Goal: Task Accomplishment & Management: Complete application form

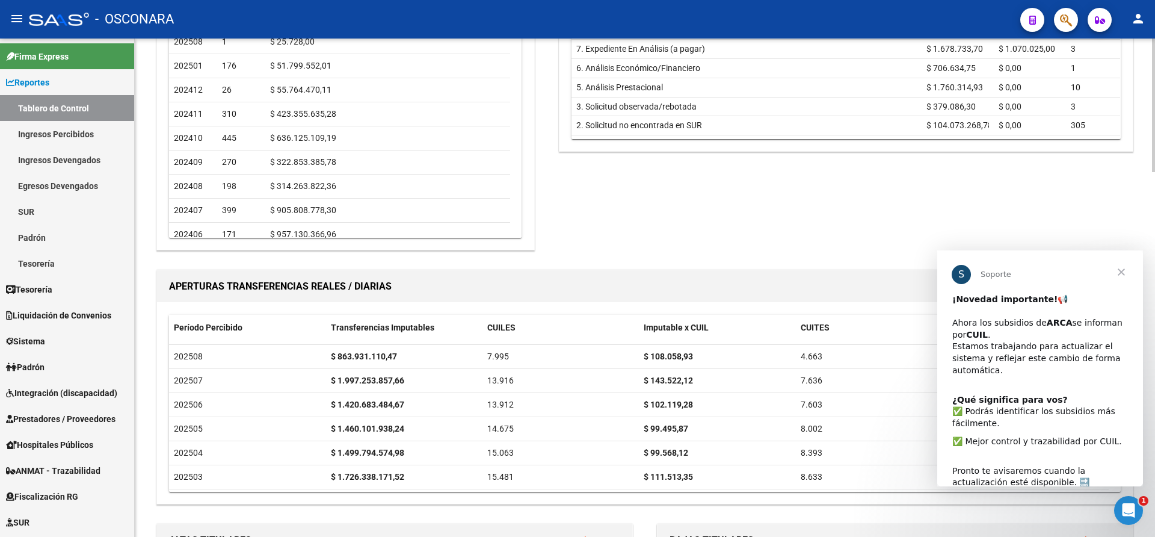
scroll to position [735, 0]
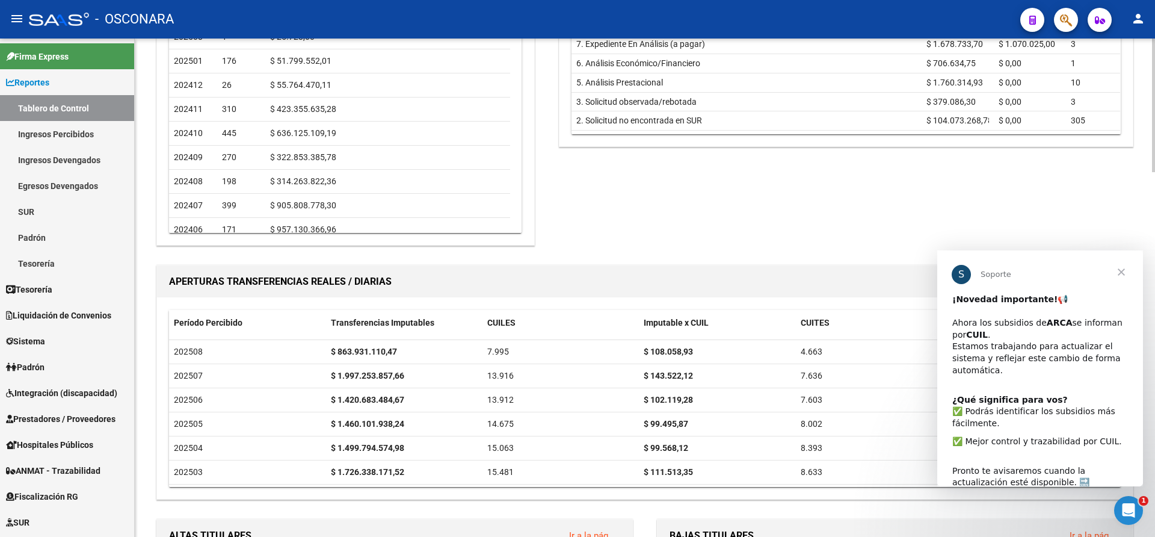
click at [1144, 253] on div "REPORTES -> Tablero de Control (alt+t) Ventanilla ARCA NUEVOS APORTANTES Ir a l…" at bounding box center [646, 234] width 1023 height 1860
click at [1123, 274] on span "Cerrar" at bounding box center [1121, 271] width 43 height 43
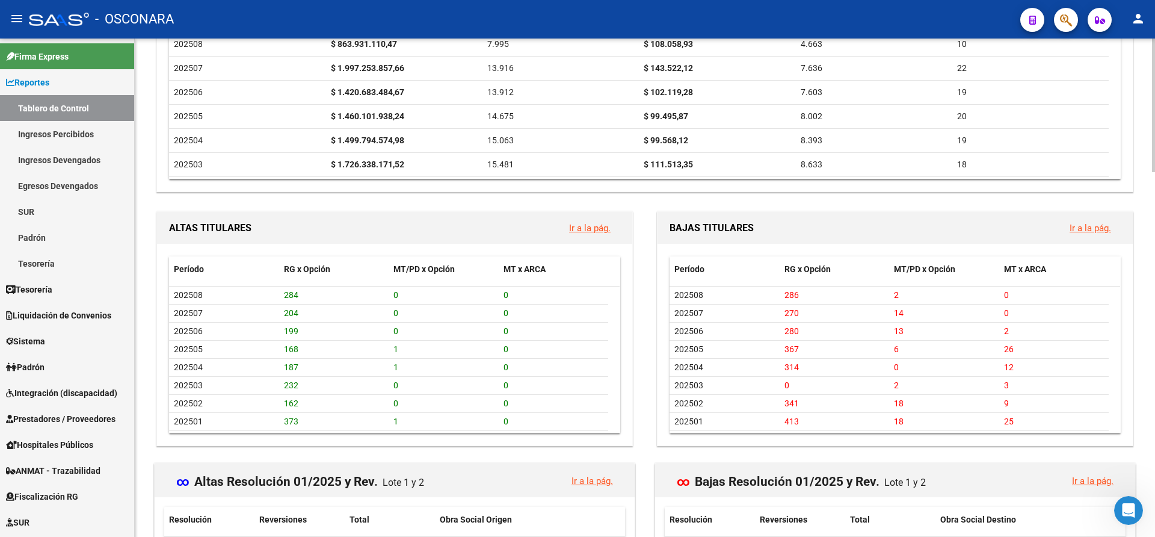
scroll to position [1049, 0]
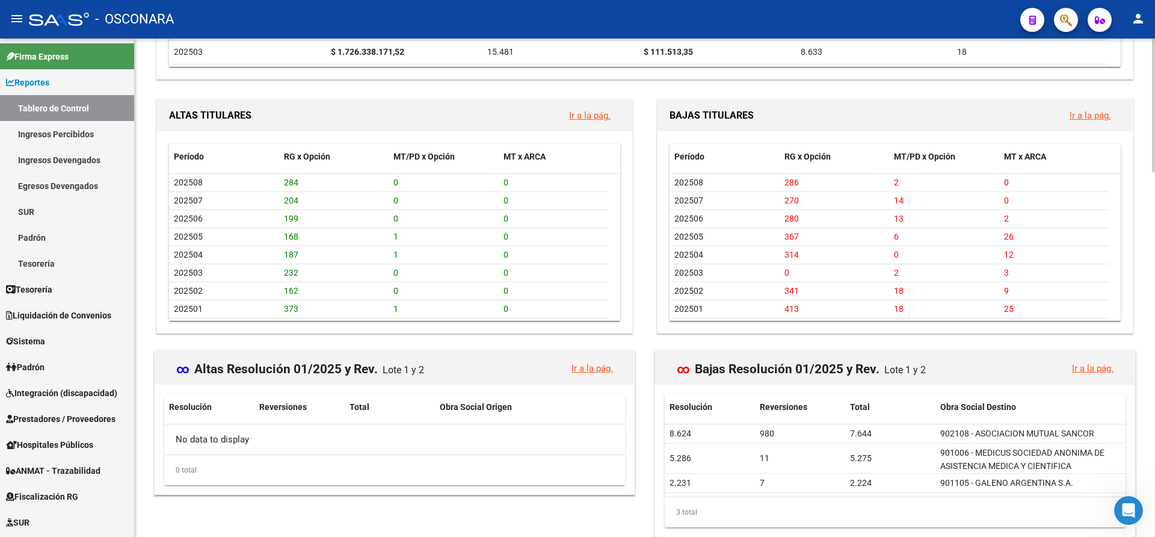
scroll to position [1139, 0]
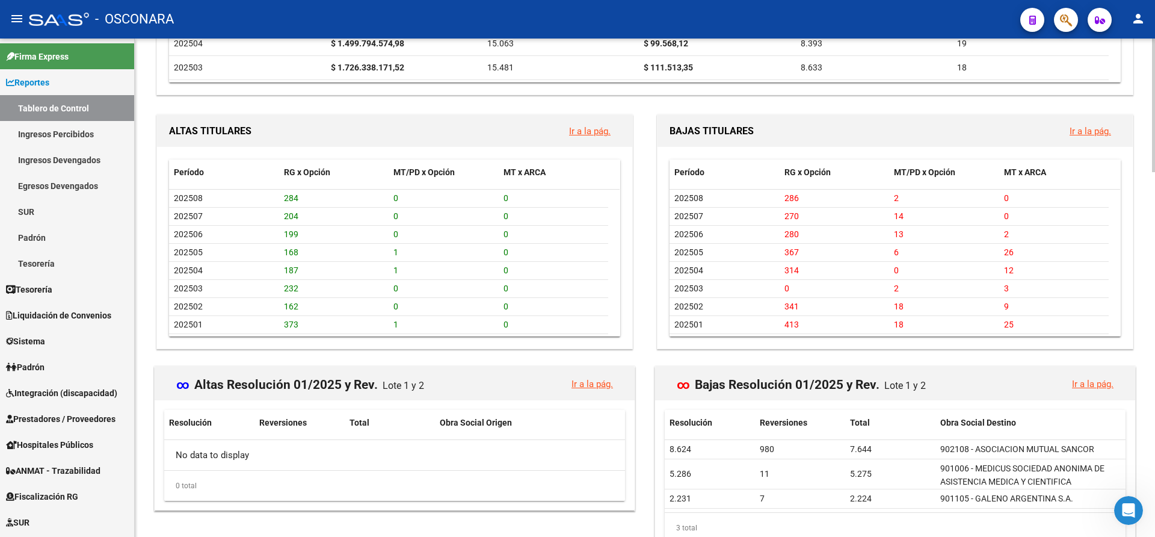
click at [1155, 361] on div at bounding box center [1153, 411] width 3 height 134
click at [45, 336] on span "Sistema" at bounding box center [25, 341] width 39 height 13
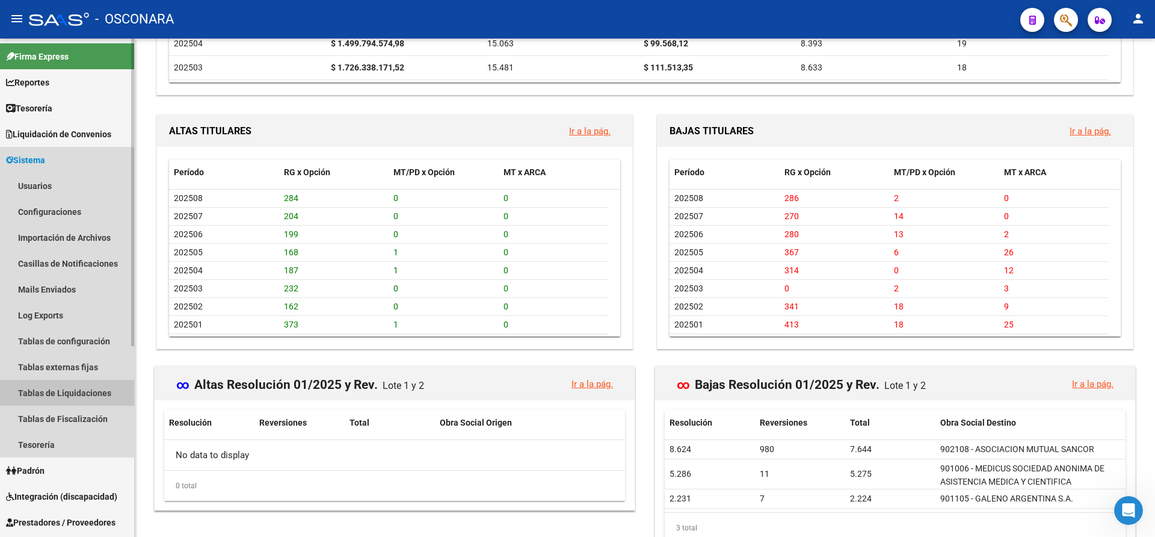
click at [65, 386] on link "Tablas de Liquidaciones" at bounding box center [67, 393] width 134 height 26
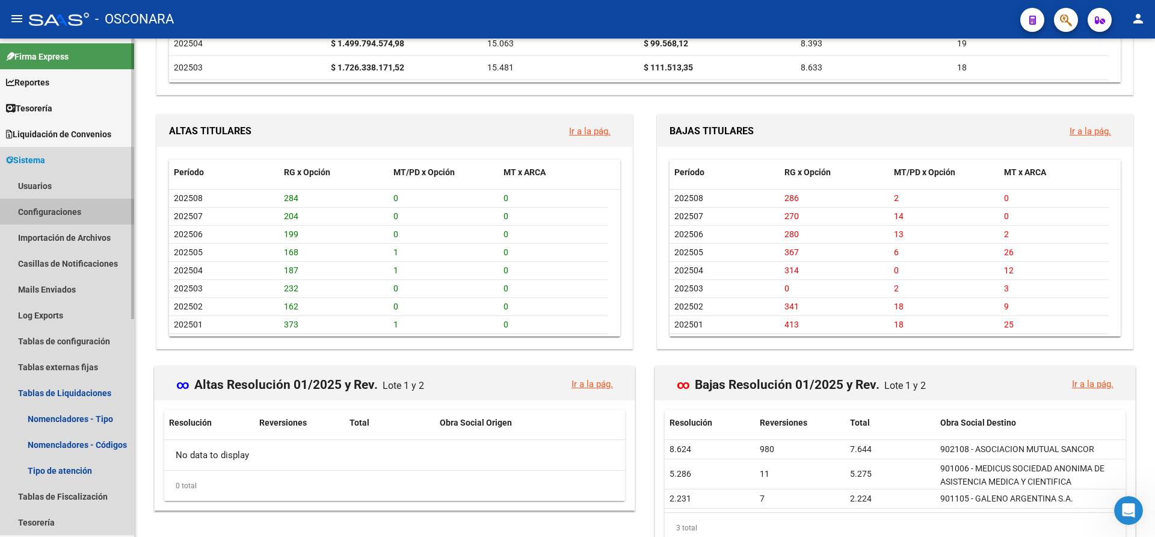
click at [63, 212] on link "Configuraciones" at bounding box center [67, 212] width 134 height 26
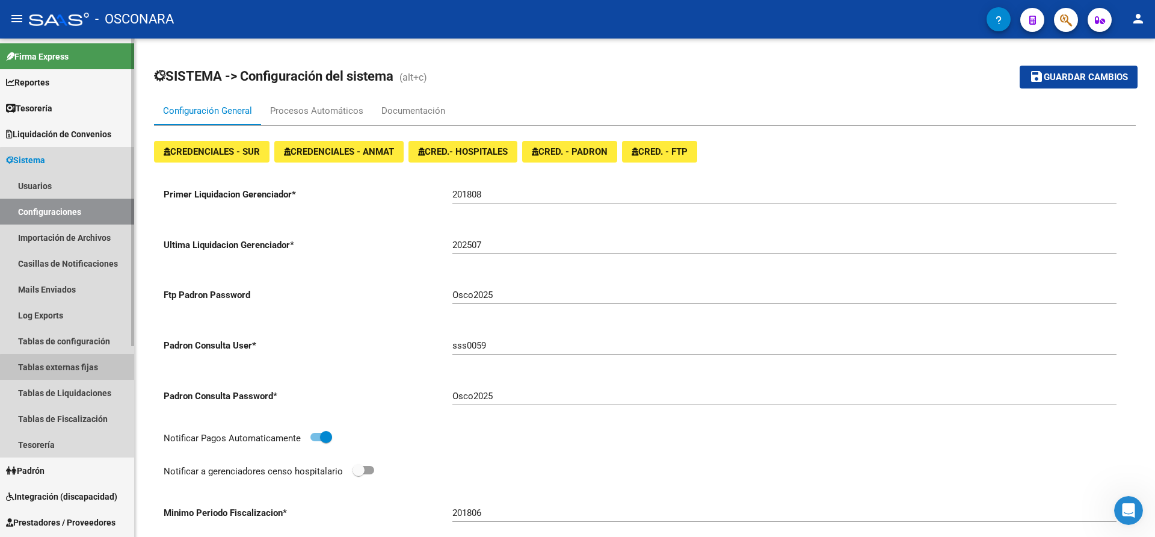
click at [69, 370] on link "Tablas externas fijas" at bounding box center [67, 367] width 134 height 26
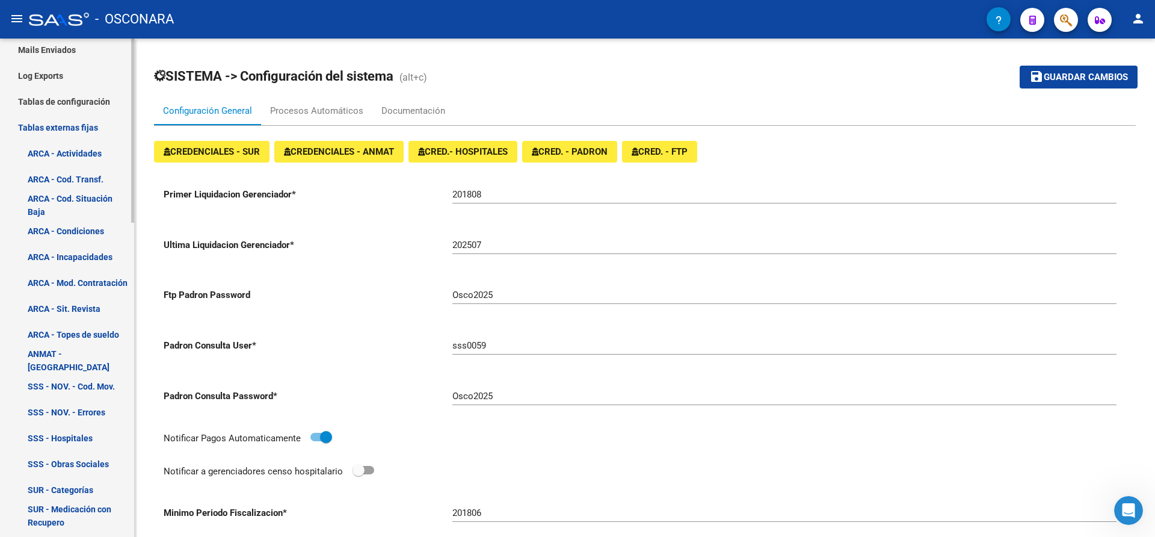
scroll to position [248, 0]
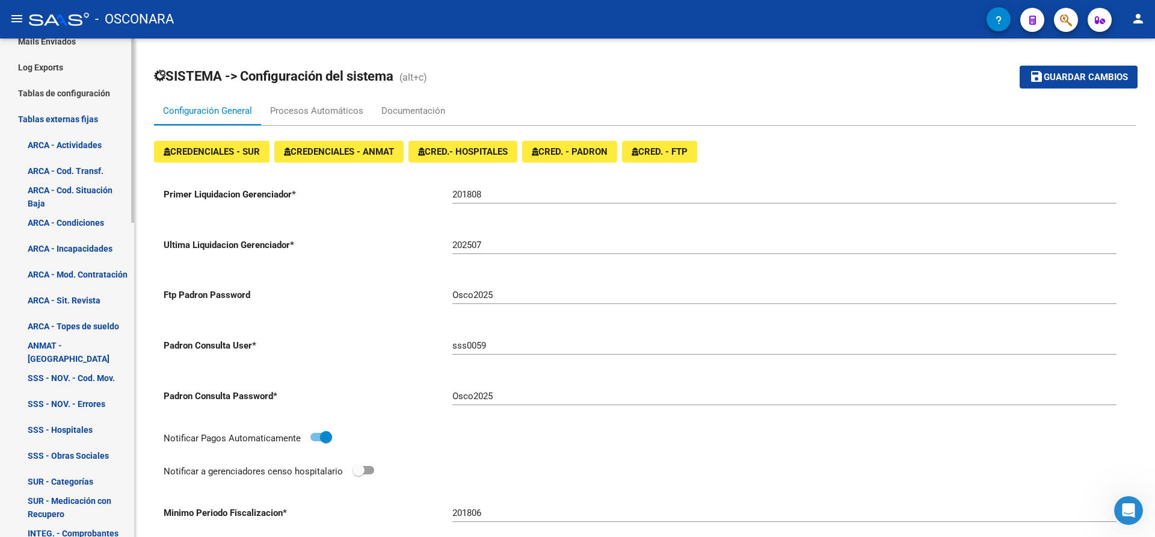
click at [123, 259] on div "Firma Express Reportes Tablero de Control Ingresos Percibidos Análisis de todos…" at bounding box center [68, 466] width 137 height 1350
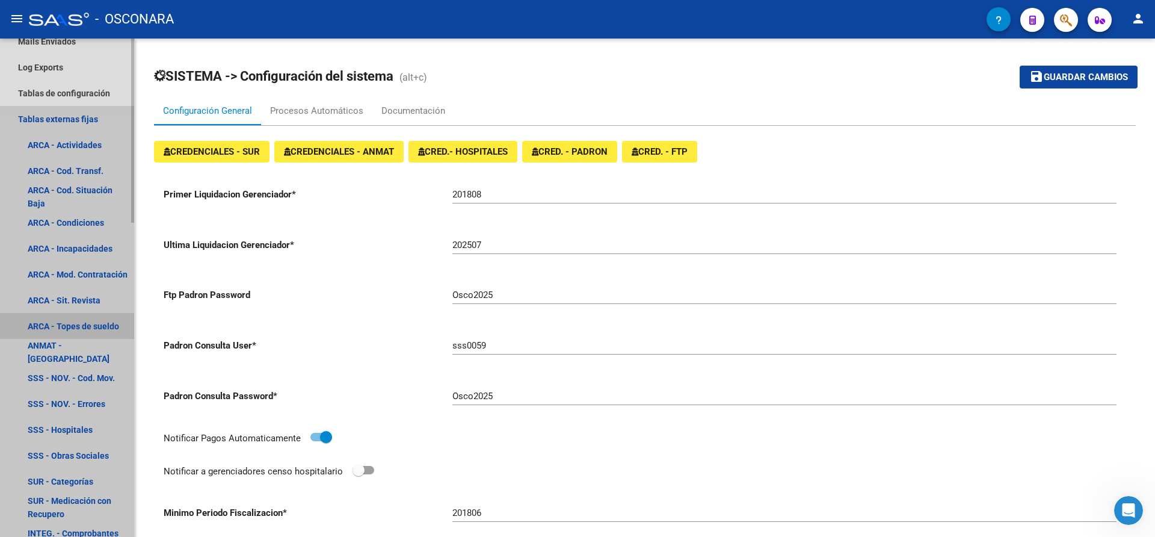
click at [73, 324] on link "ARCA - Topes de sueldo" at bounding box center [67, 326] width 134 height 26
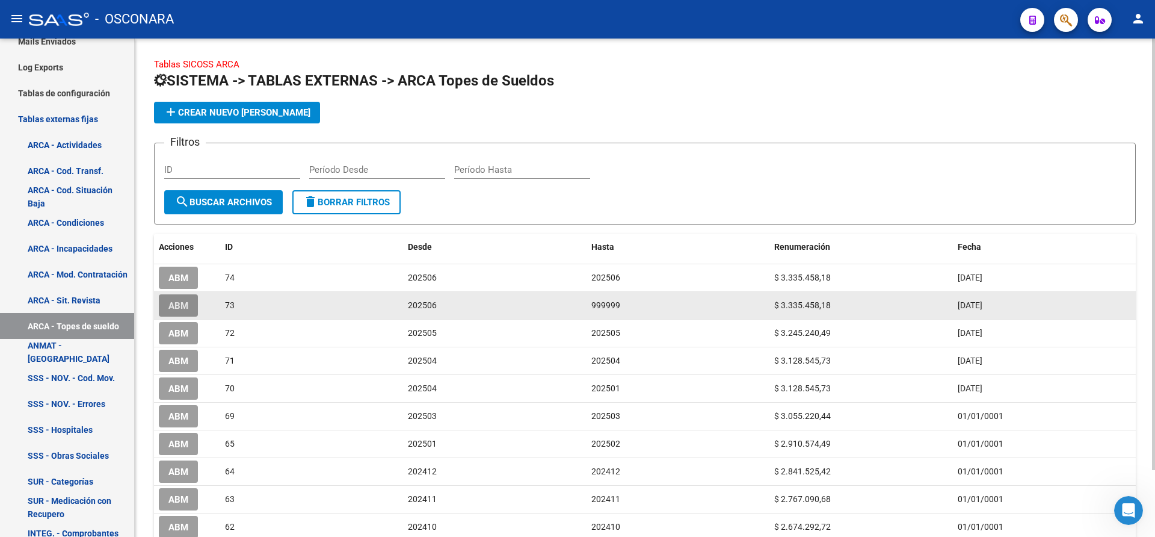
click at [185, 308] on span "ABM" at bounding box center [178, 305] width 20 height 11
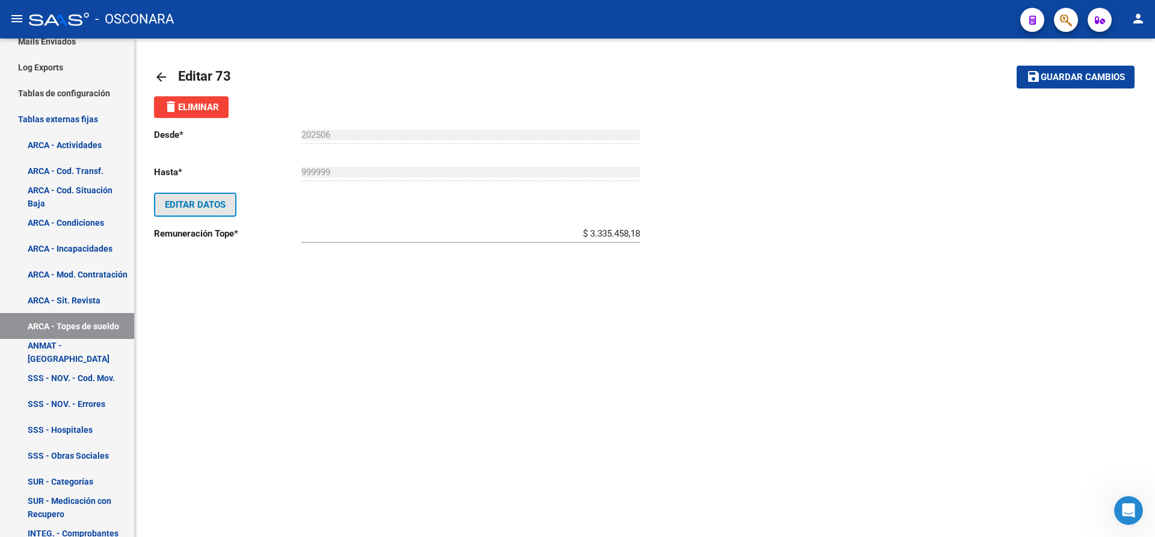
click at [229, 208] on button "Editar Datos" at bounding box center [195, 205] width 82 height 24
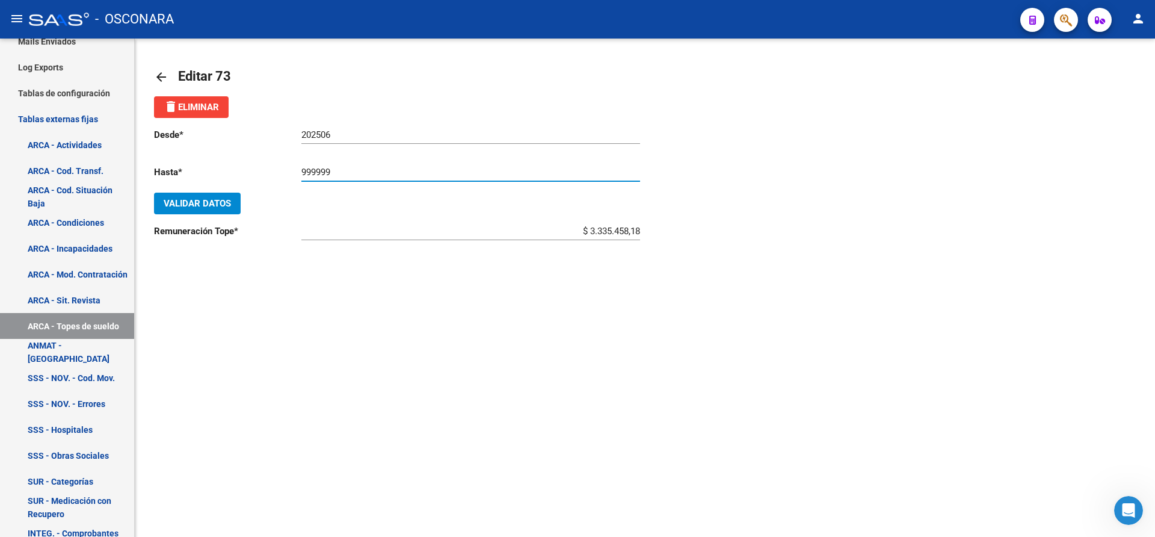
click at [344, 171] on input "999999" at bounding box center [470, 172] width 339 height 11
type input "9"
click at [215, 204] on span "Validar Datos" at bounding box center [197, 203] width 67 height 11
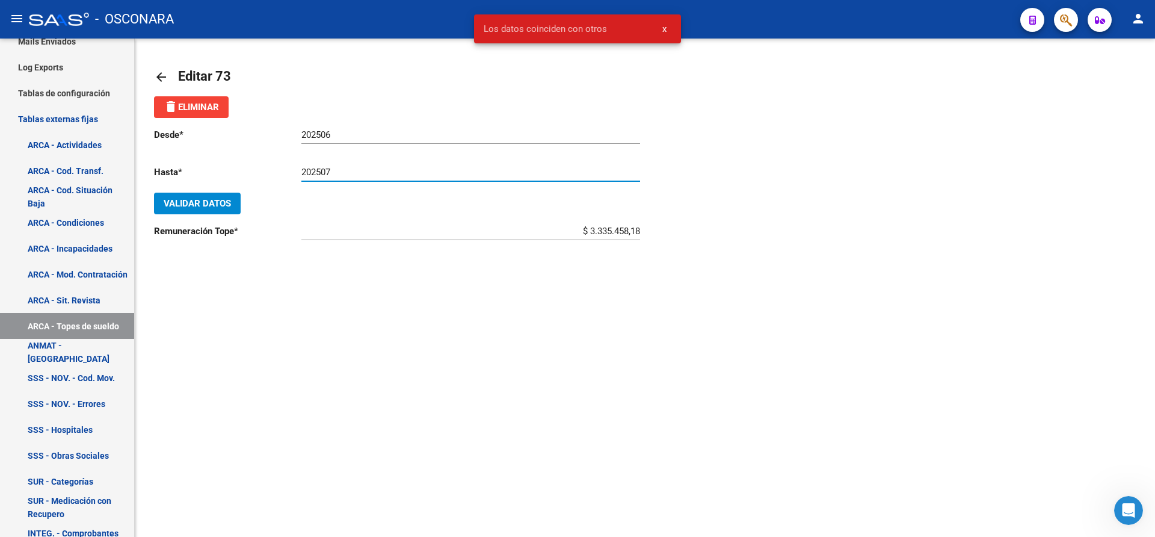
click at [334, 171] on input "202507" at bounding box center [470, 172] width 339 height 11
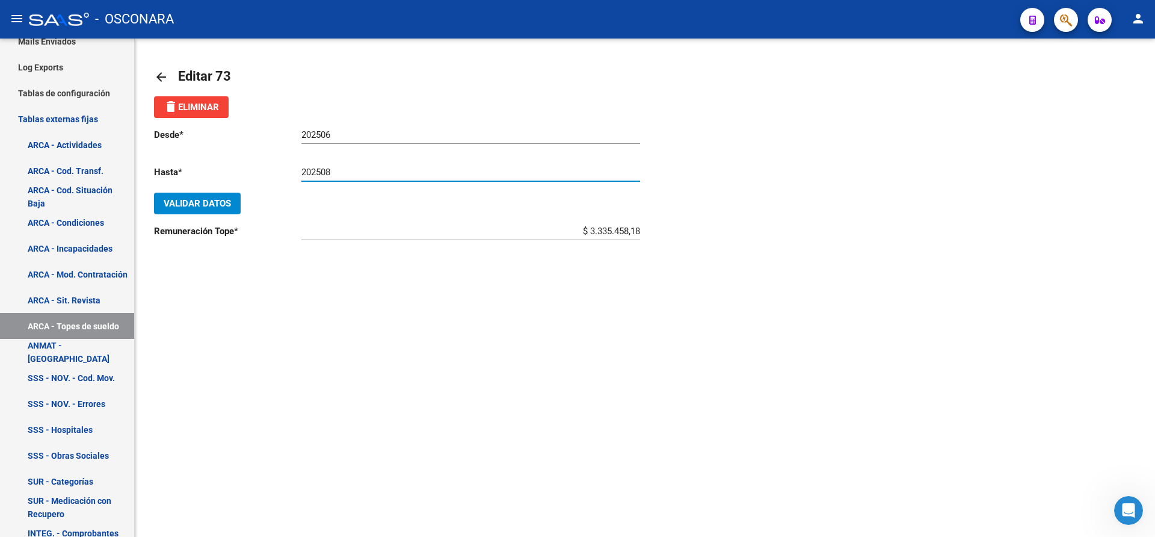
click at [190, 209] on button "Validar Datos" at bounding box center [197, 204] width 87 height 22
click at [341, 168] on input "202508" at bounding box center [470, 172] width 339 height 11
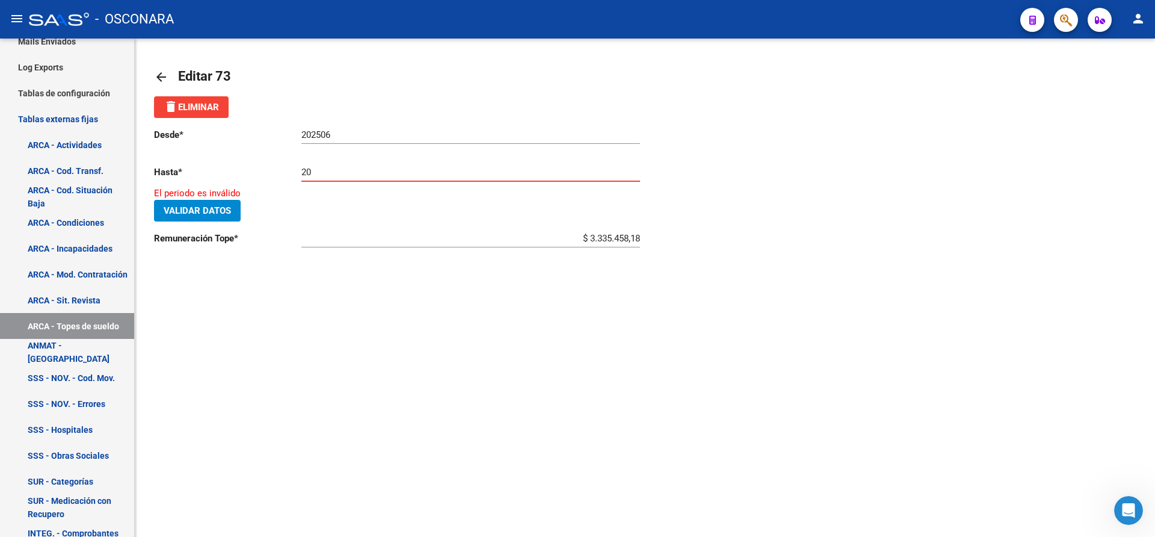
type input "2"
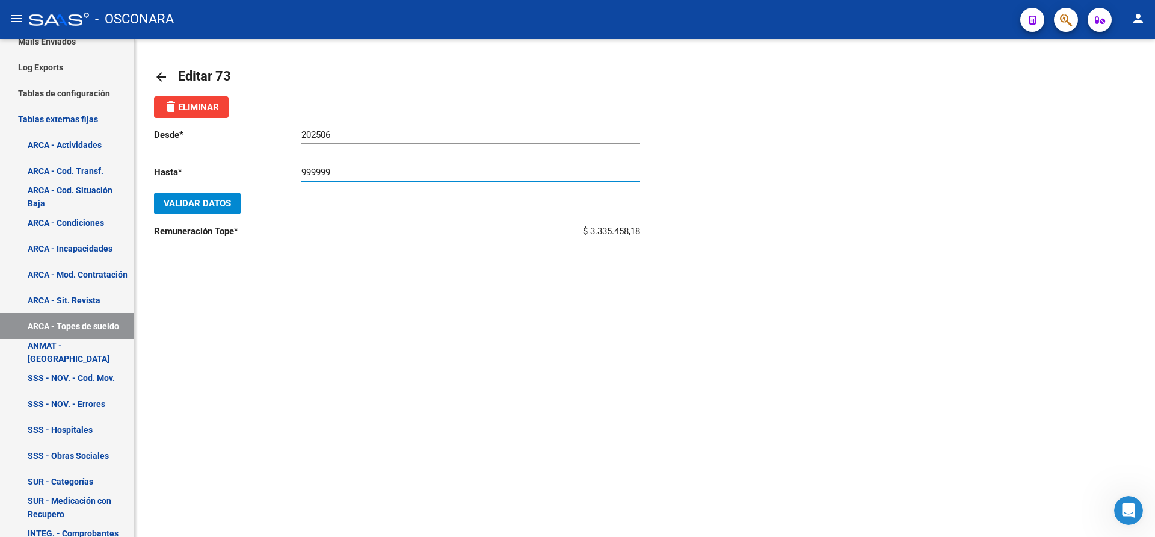
type input "999999"
click at [200, 200] on span "Validar Datos" at bounding box center [197, 203] width 67 height 11
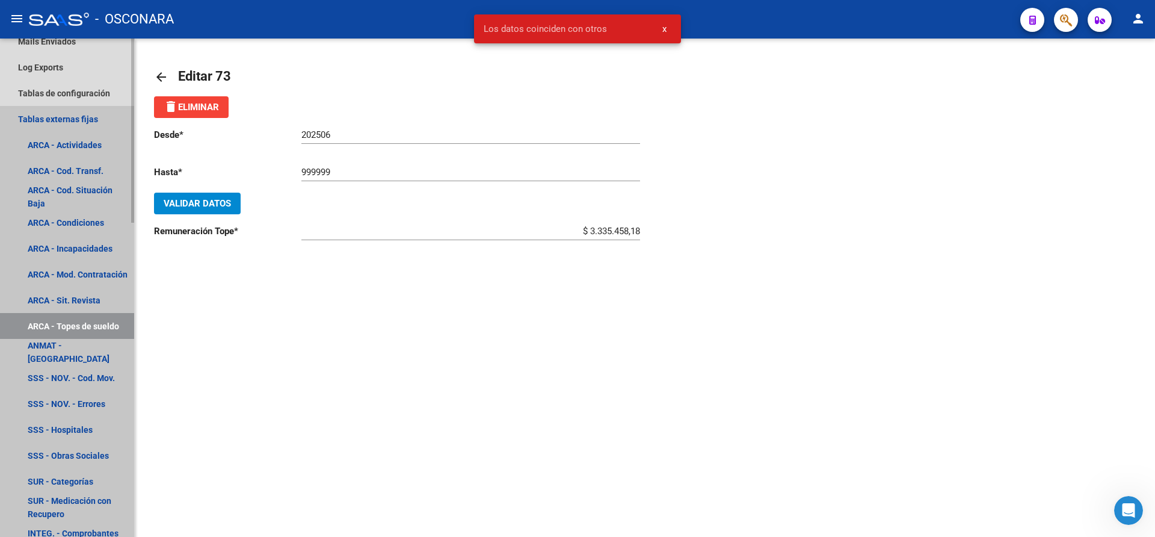
click at [94, 321] on link "ARCA - Topes de sueldo" at bounding box center [67, 326] width 134 height 26
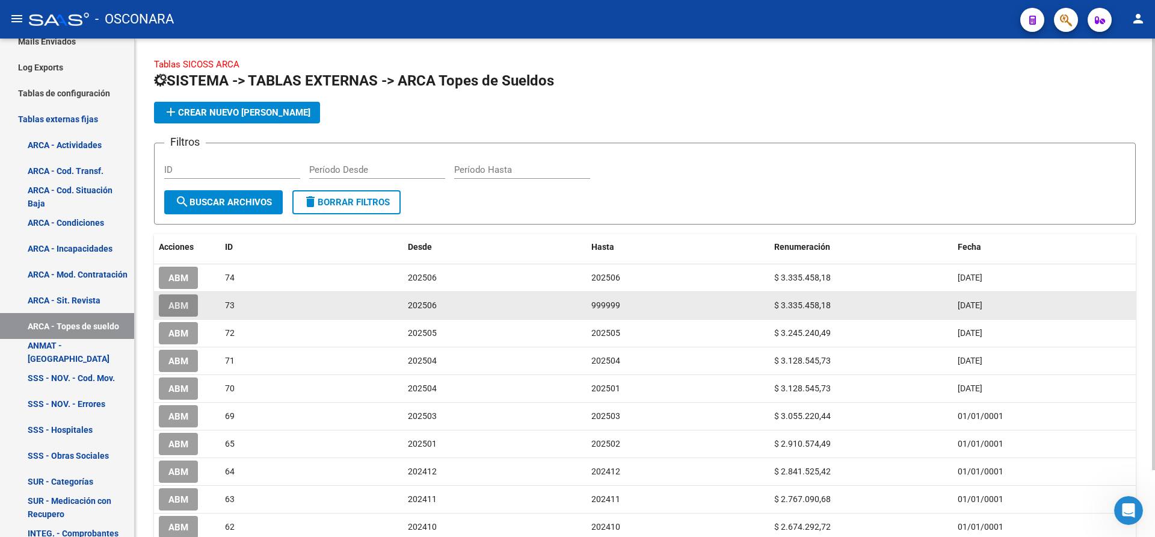
click at [179, 300] on span "ABM" at bounding box center [178, 305] width 20 height 11
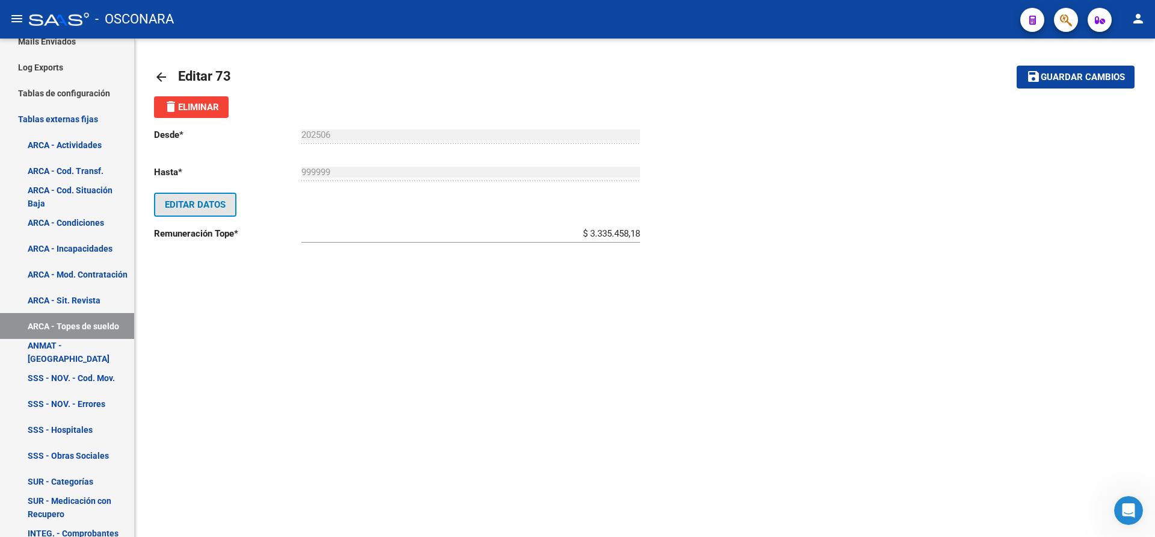
click at [218, 208] on span "Editar Datos" at bounding box center [195, 204] width 61 height 11
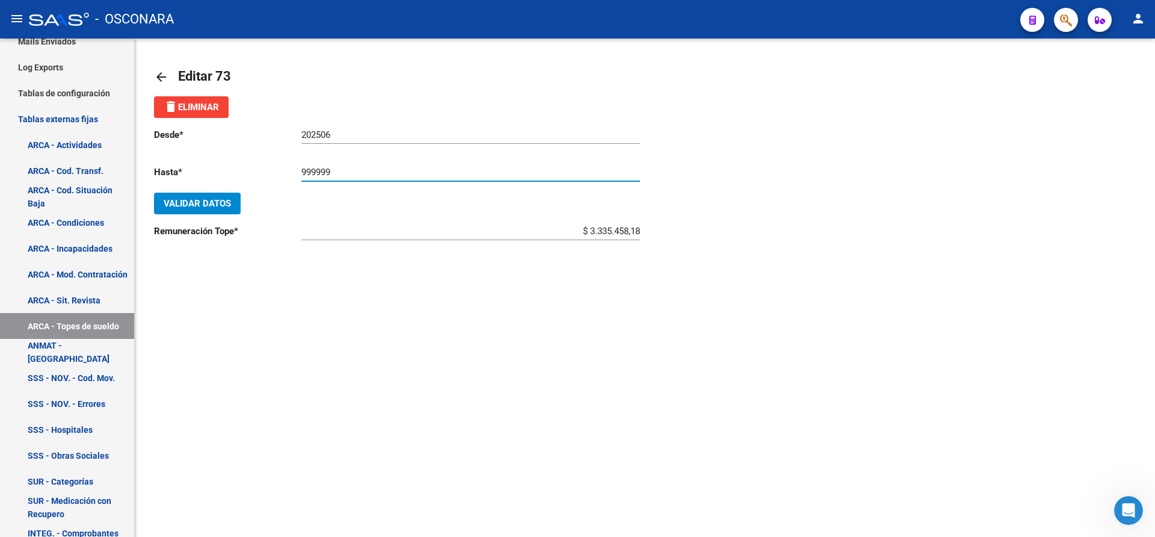
click at [344, 174] on input "999999" at bounding box center [470, 172] width 339 height 11
type input "9"
click at [216, 200] on span "Validar Datos" at bounding box center [197, 203] width 67 height 11
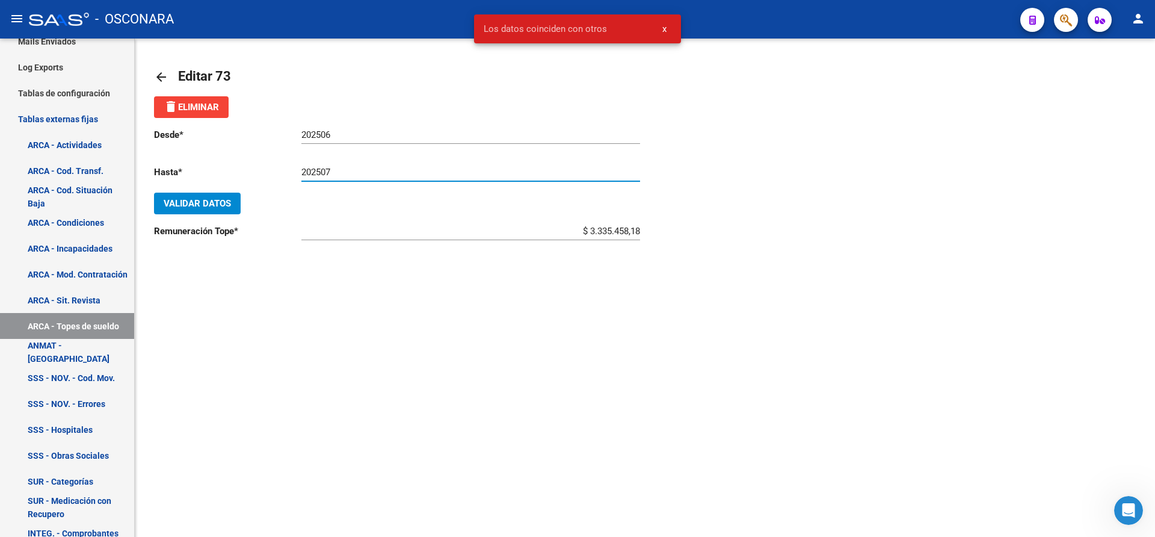
click at [336, 168] on input "202507" at bounding box center [470, 172] width 339 height 11
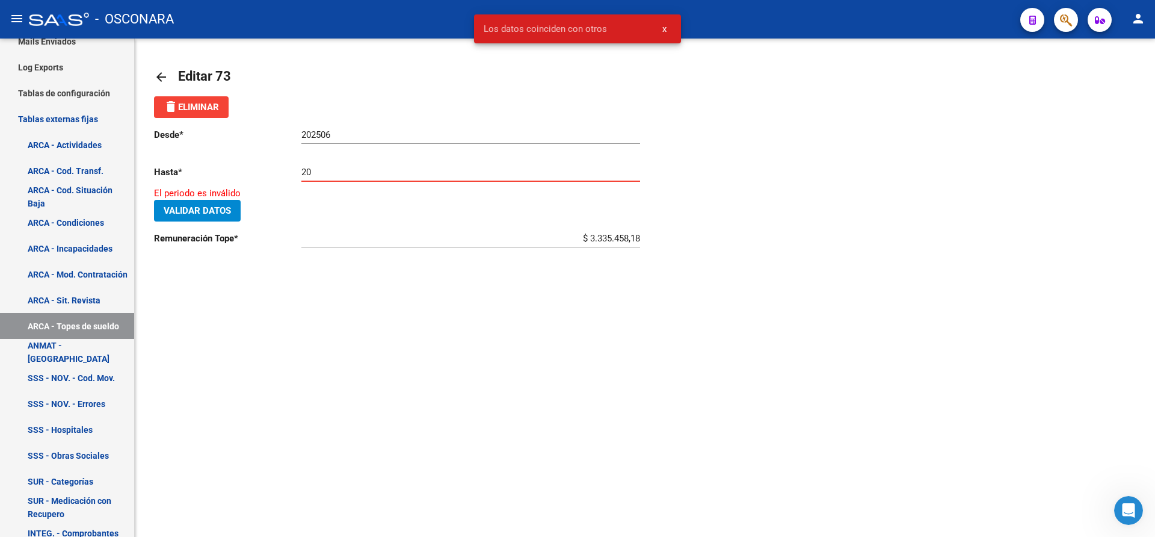
type input "2"
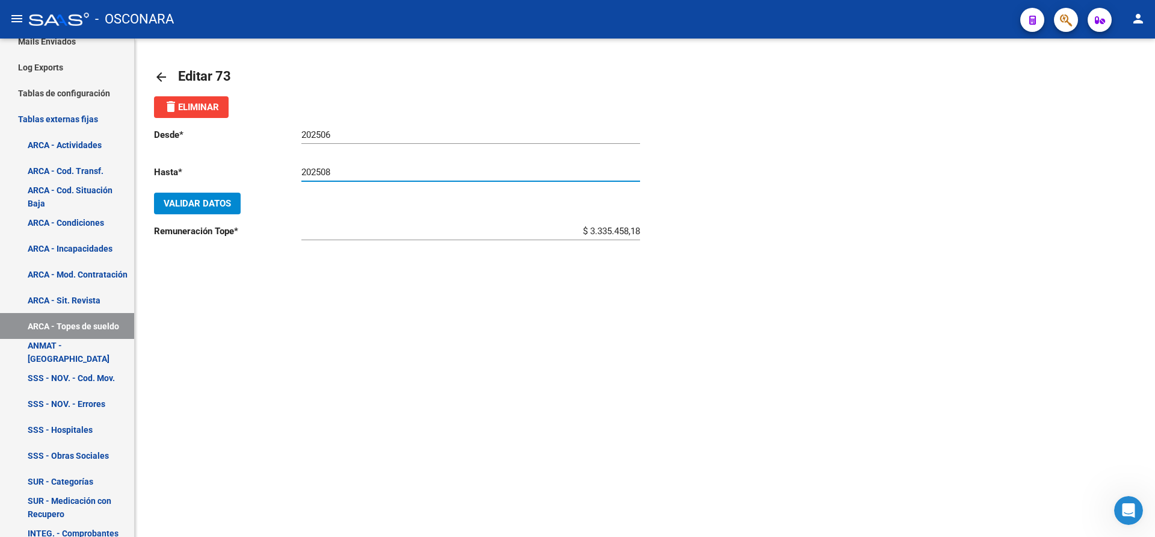
type input "202508"
click at [232, 207] on button "Validar Datos" at bounding box center [197, 204] width 87 height 22
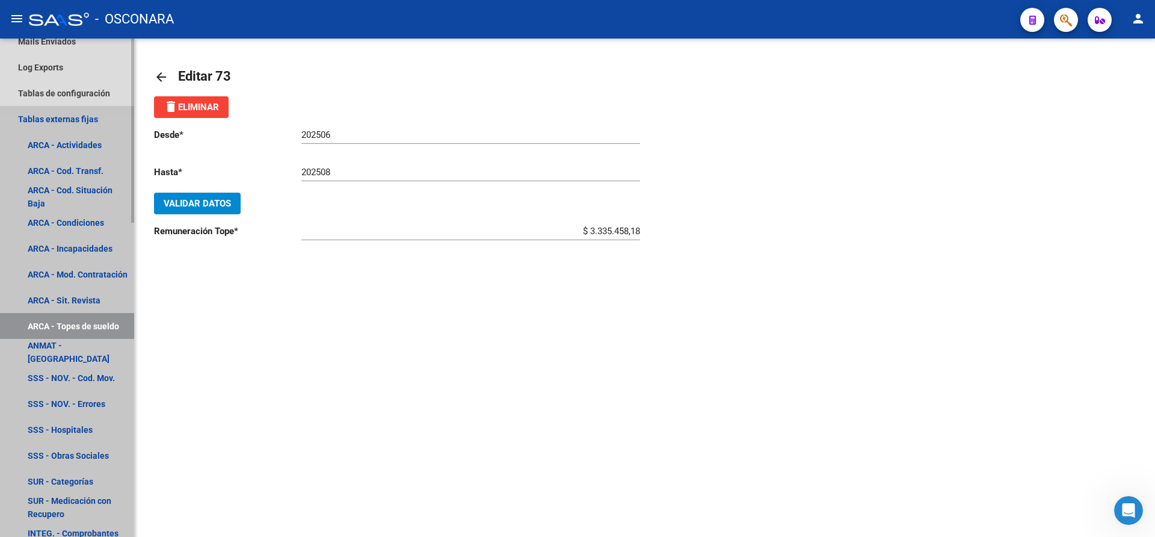
click at [85, 324] on link "ARCA - Topes de sueldo" at bounding box center [67, 326] width 134 height 26
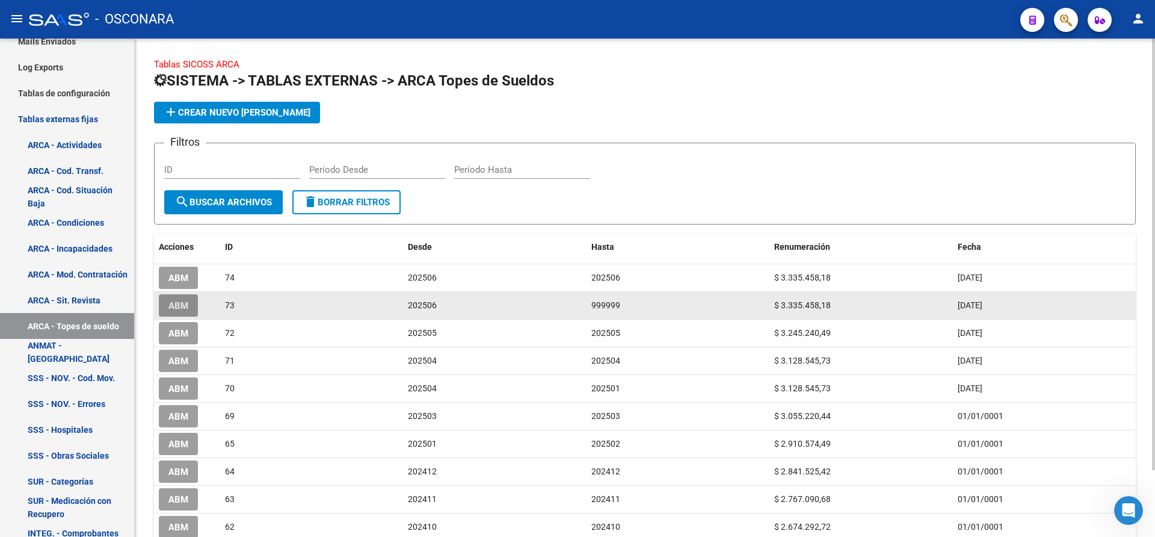
click at [189, 304] on button "ABM" at bounding box center [178, 305] width 39 height 22
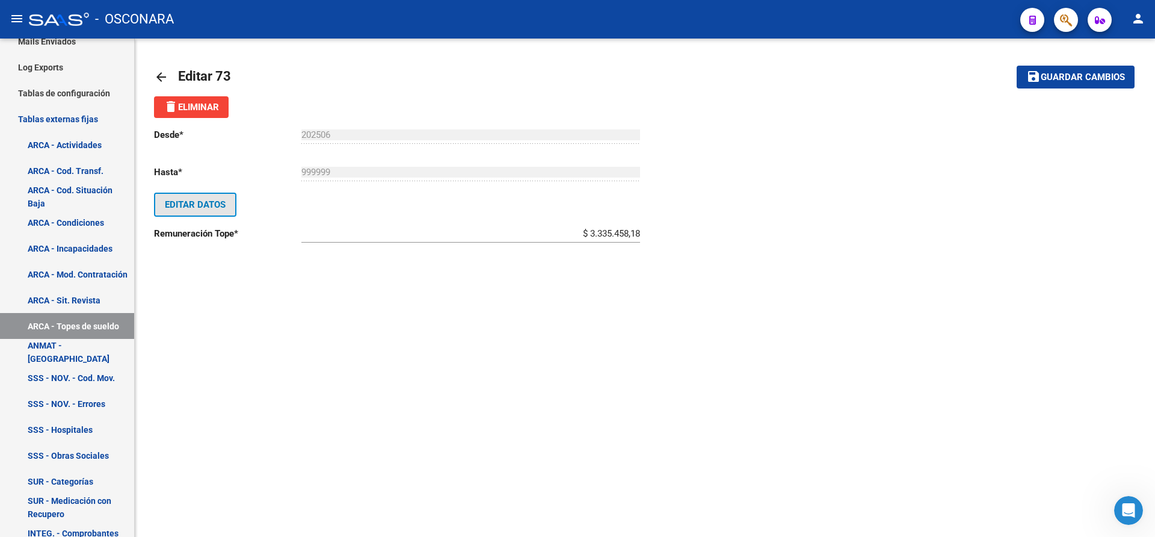
click at [199, 199] on span "Editar Datos" at bounding box center [195, 204] width 61 height 11
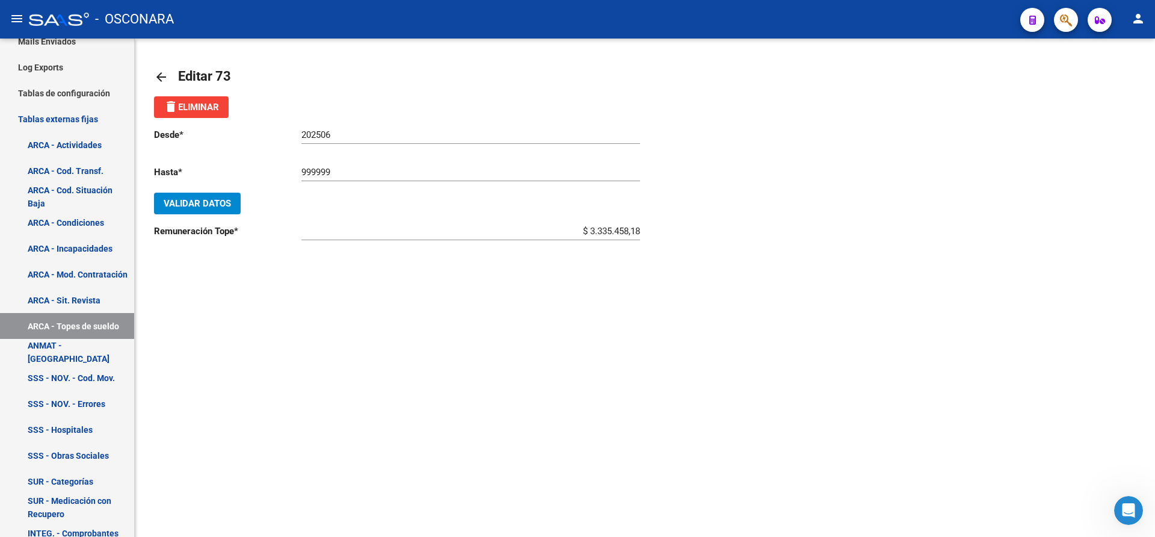
click at [338, 128] on div "202506 Ingresar desde" at bounding box center [470, 131] width 339 height 26
type input "202507"
click at [348, 170] on input "999999" at bounding box center [470, 172] width 339 height 11
type input "9"
type input "202507"
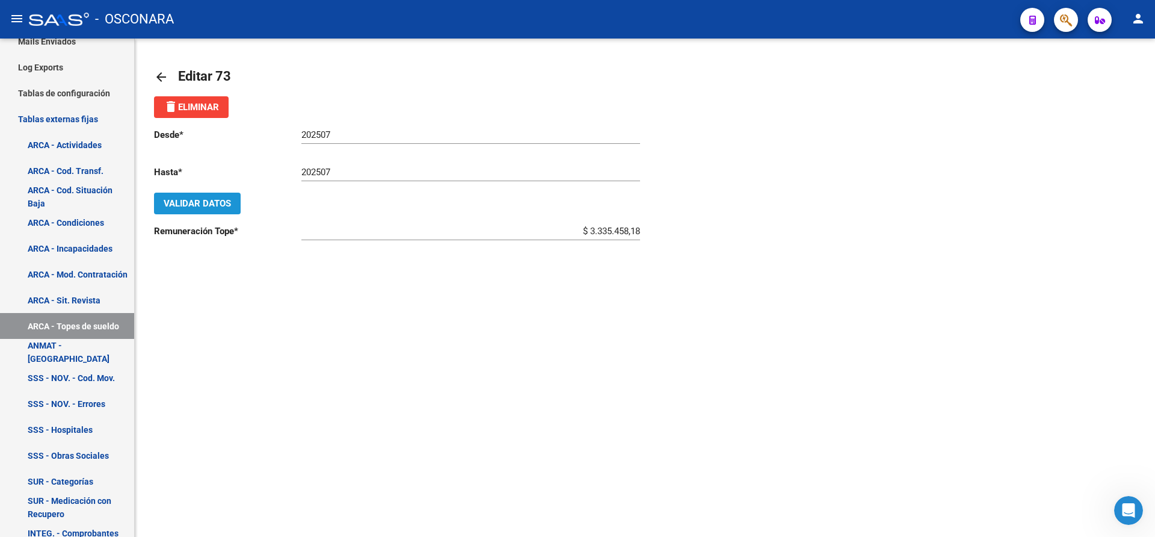
click at [210, 203] on span "Validar Datos" at bounding box center [197, 203] width 67 height 11
click at [1089, 76] on span "Guardar cambios" at bounding box center [1083, 77] width 84 height 11
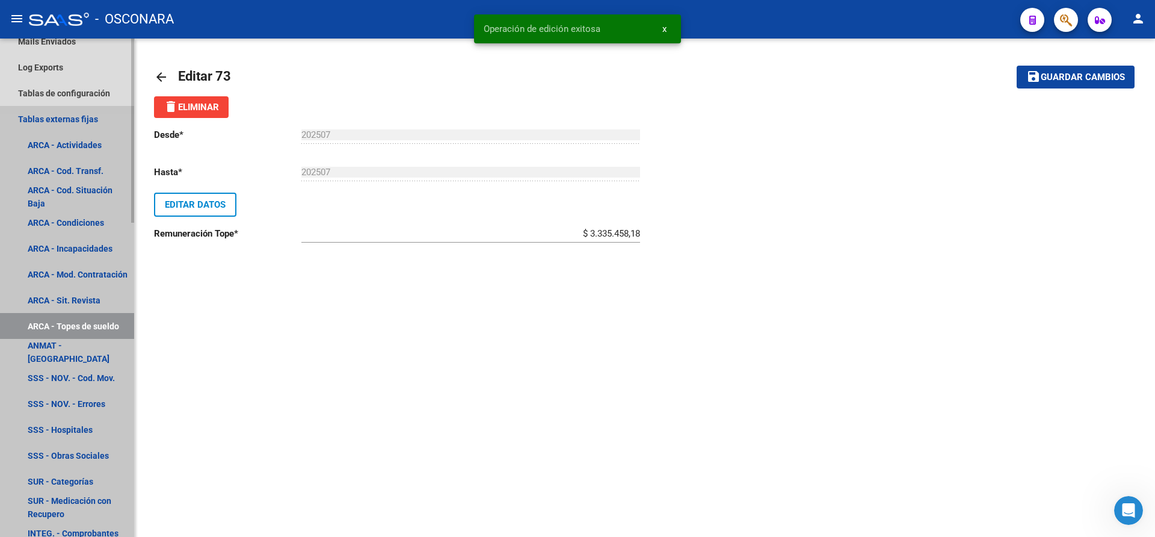
click at [84, 323] on link "ARCA - Topes de sueldo" at bounding box center [67, 326] width 134 height 26
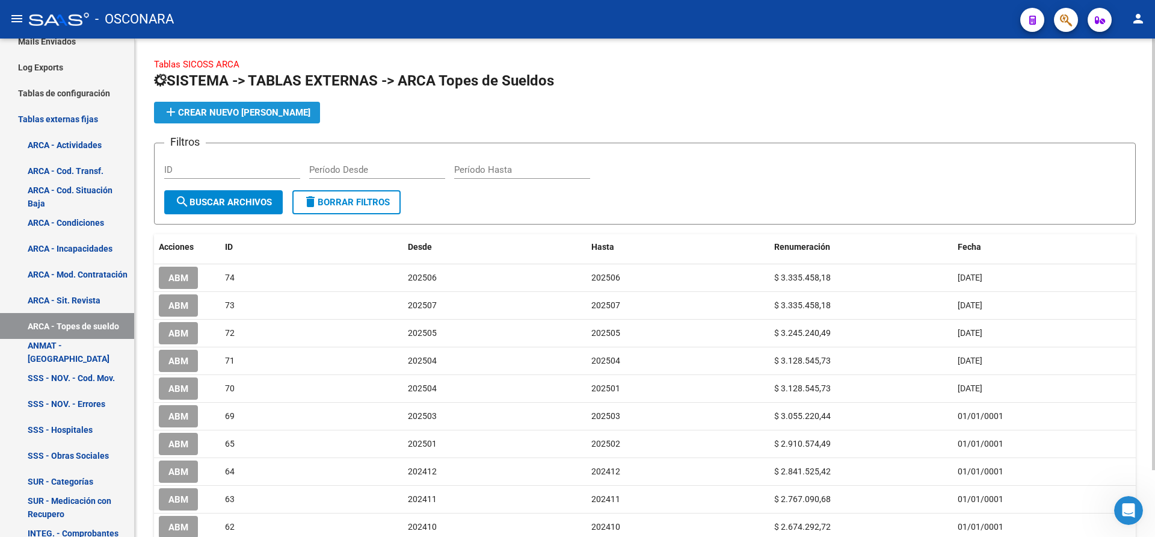
click at [262, 109] on span "add Crear Nuevo [PERSON_NAME]" at bounding box center [237, 112] width 147 height 11
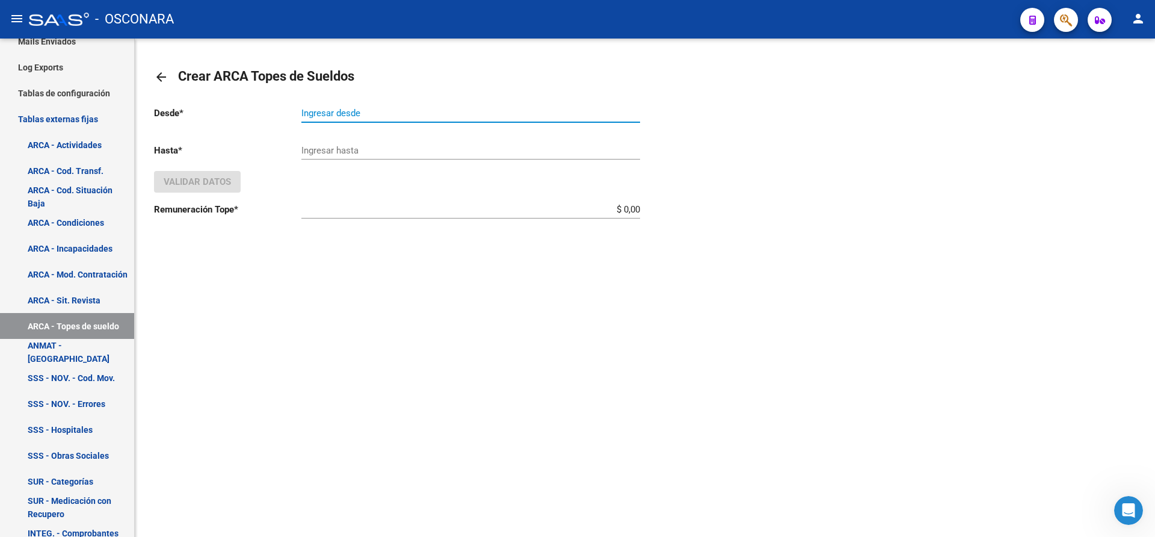
click at [321, 118] on input "Ingresar desde" at bounding box center [470, 113] width 339 height 11
type input "202508"
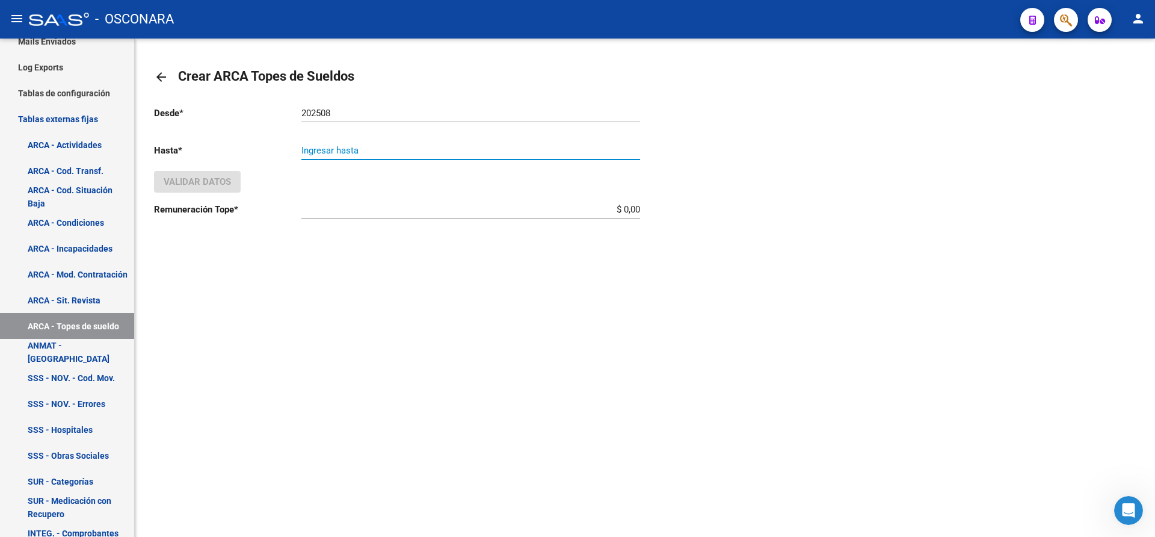
click at [327, 145] on input "Ingresar hasta" at bounding box center [470, 150] width 339 height 11
type input "999999"
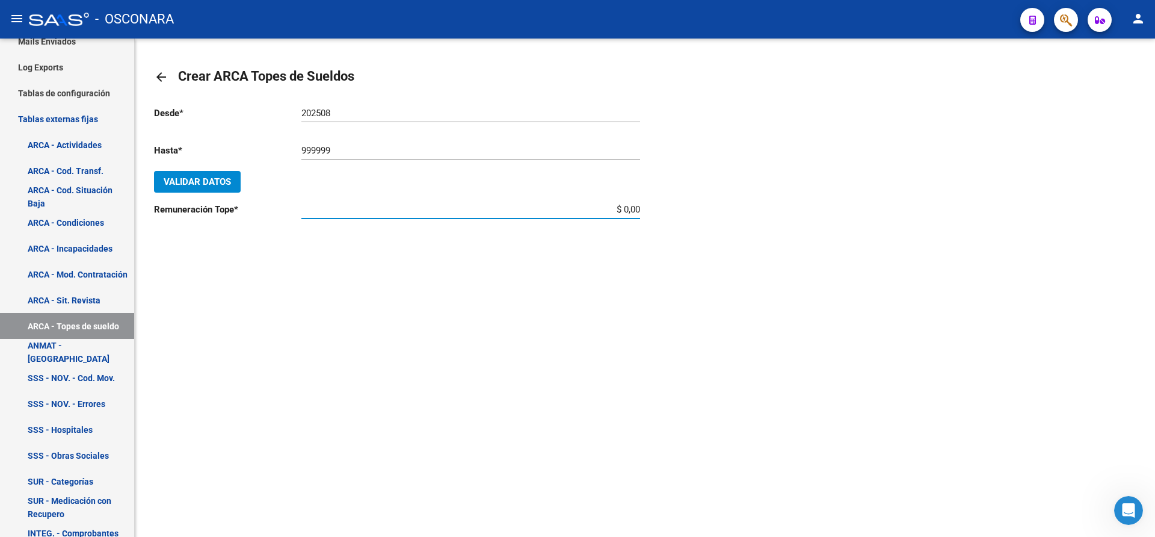
click at [640, 208] on input "$ 0,00" at bounding box center [470, 209] width 339 height 11
type input "$ 3.440.334,99"
click at [199, 183] on span "Validar Datos" at bounding box center [197, 181] width 67 height 11
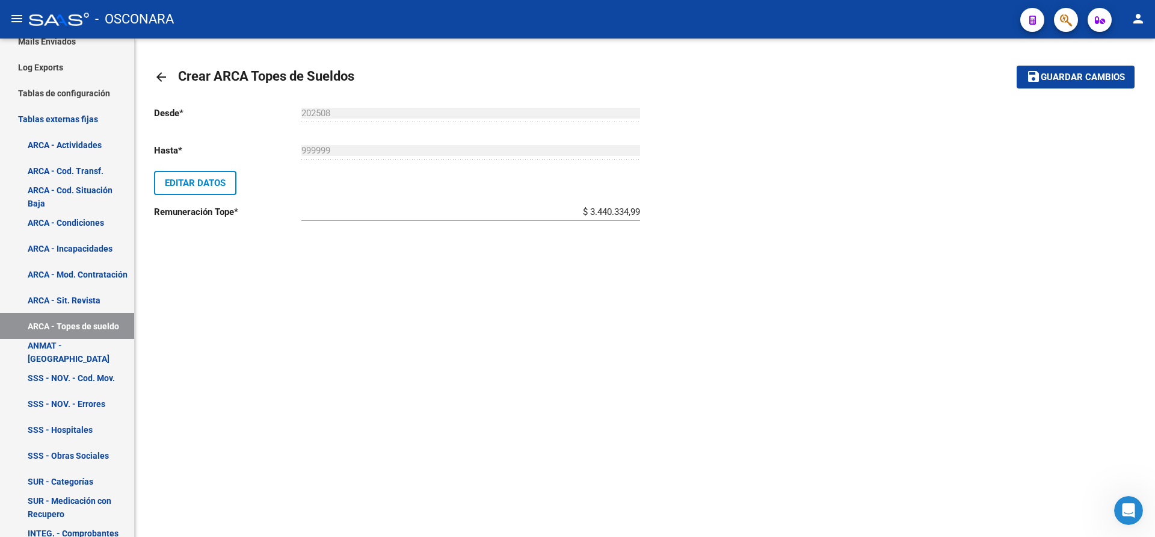
click at [1058, 79] on span "Guardar cambios" at bounding box center [1083, 77] width 84 height 11
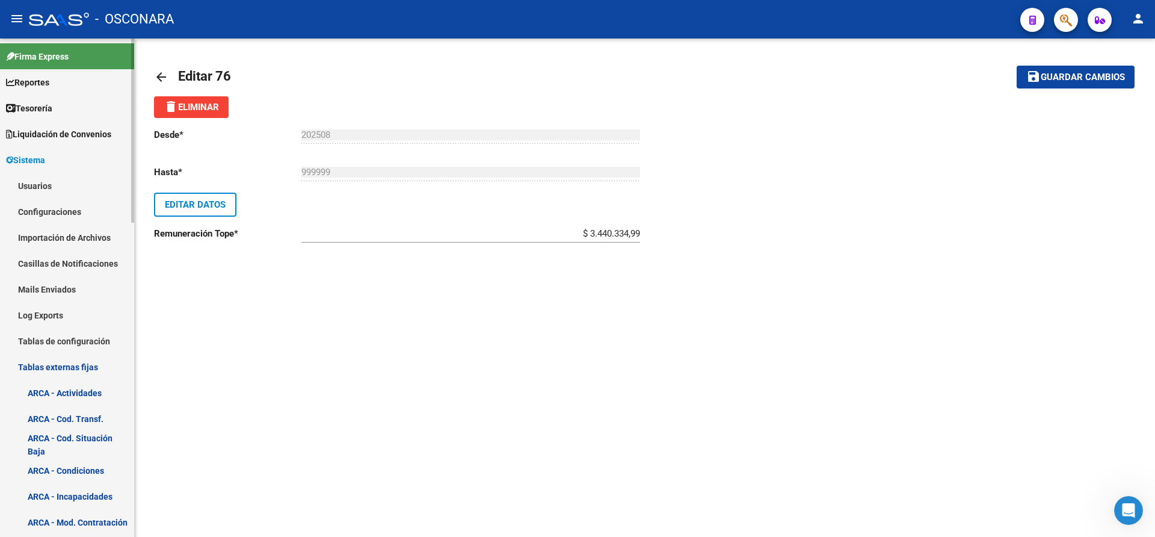
click at [138, 43] on mat-sidenav-container "Firma Express Reportes Tablero de Control Ingresos Percibidos Análisis de todos…" at bounding box center [577, 288] width 1155 height 498
click at [1103, 82] on span "Guardar cambios" at bounding box center [1083, 77] width 84 height 11
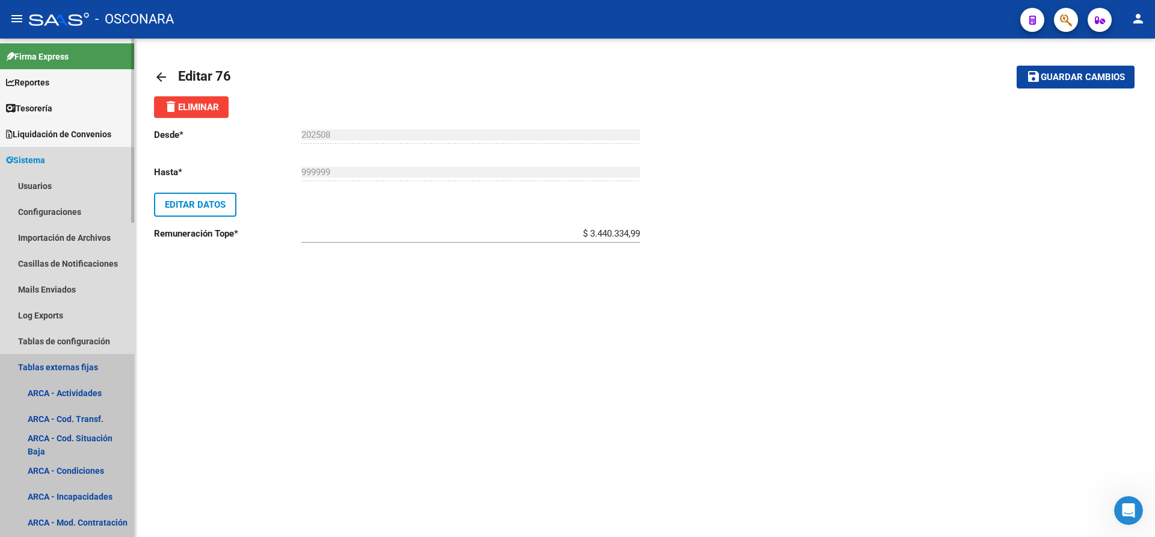
click at [62, 366] on link "Tablas externas fijas" at bounding box center [67, 367] width 134 height 26
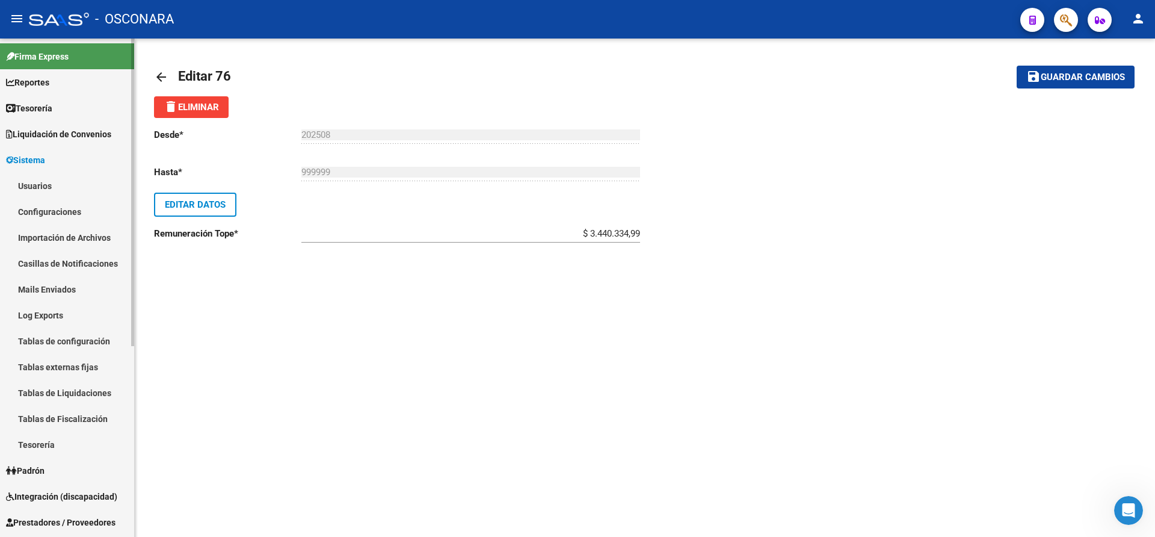
click at [62, 366] on link "Tablas externas fijas" at bounding box center [67, 367] width 134 height 26
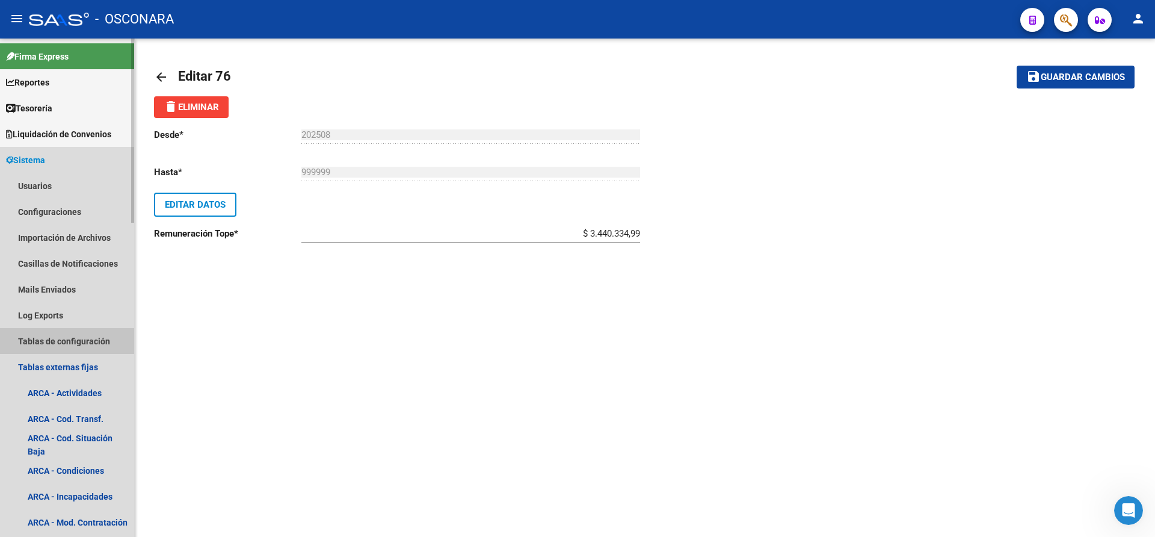
click at [37, 345] on link "Tablas de configuración" at bounding box center [67, 341] width 134 height 26
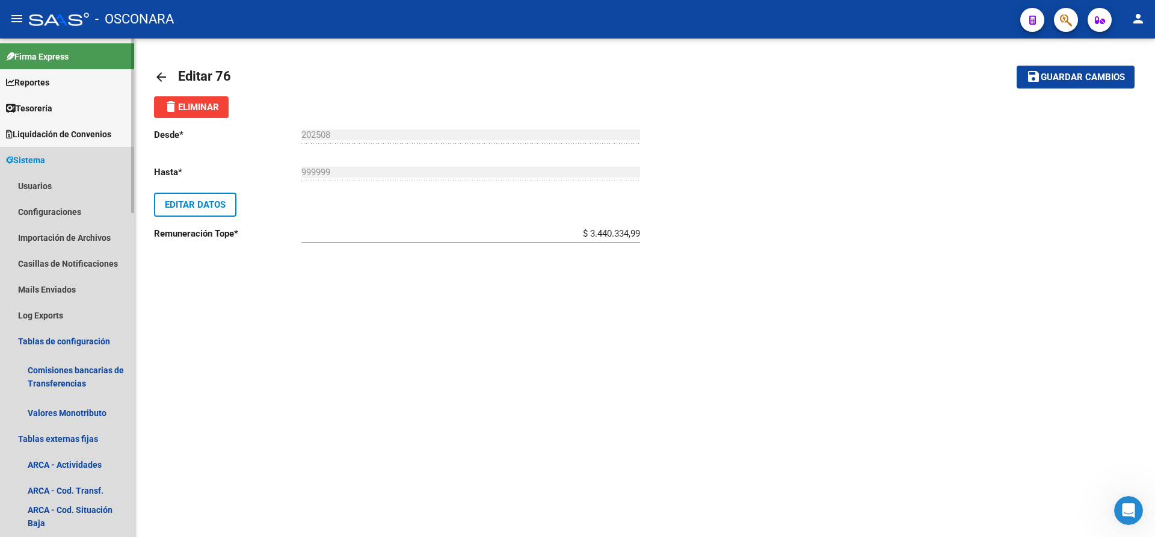
click at [28, 160] on span "Sistema" at bounding box center [25, 159] width 39 height 13
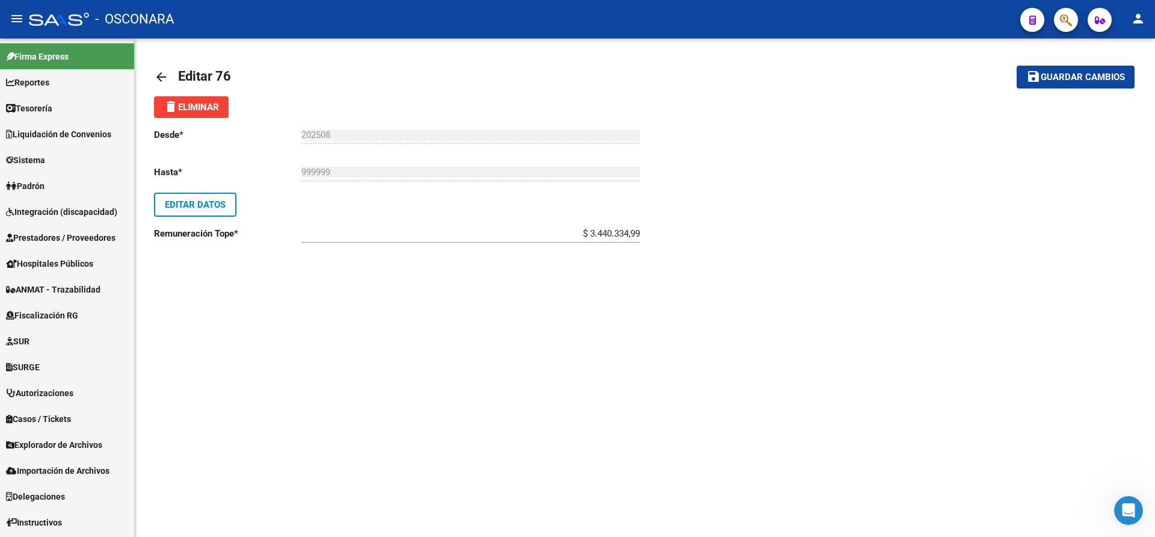
click at [161, 75] on mat-icon "arrow_back" at bounding box center [161, 77] width 14 height 14
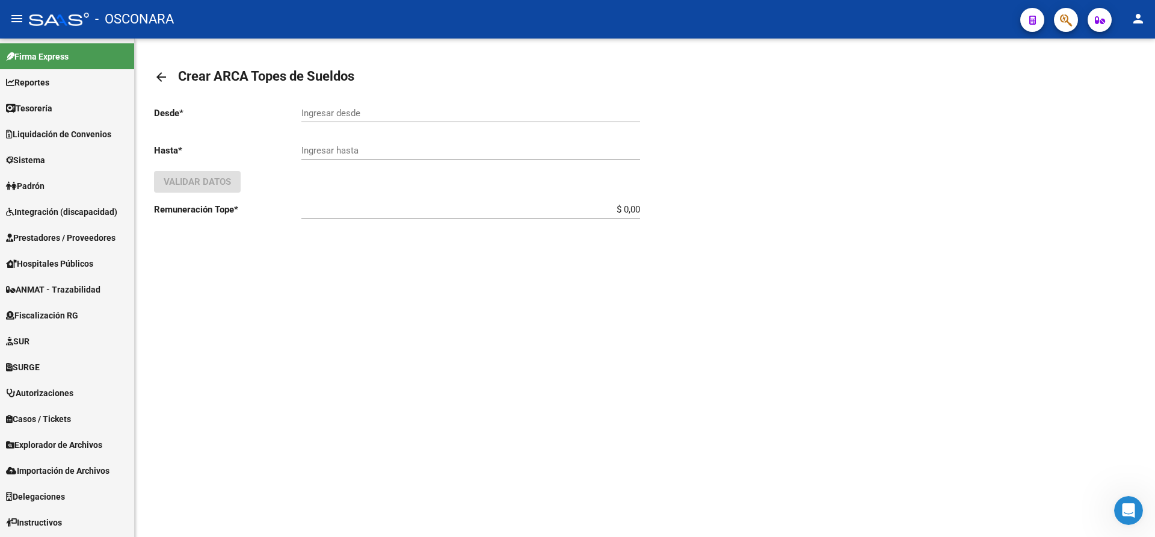
click at [161, 75] on mat-icon "arrow_back" at bounding box center [161, 77] width 14 height 14
